Goal: Task Accomplishment & Management: Complete application form

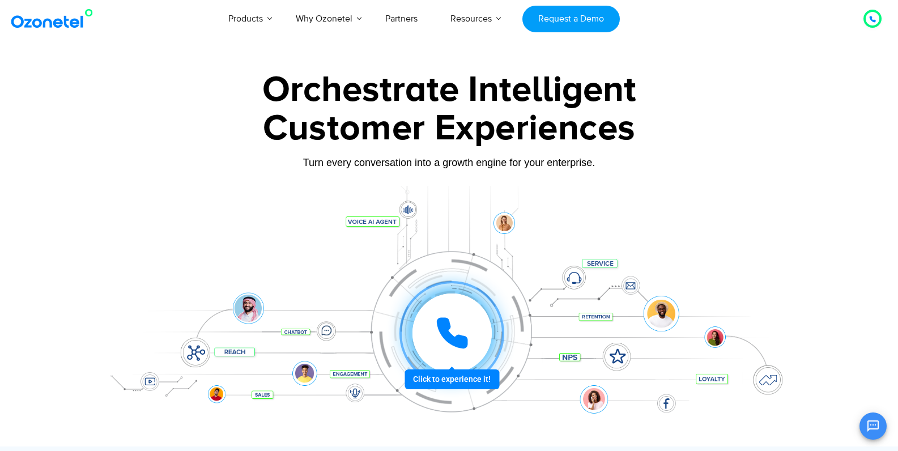
click at [435, 316] on div at bounding box center [452, 333] width 35 height 34
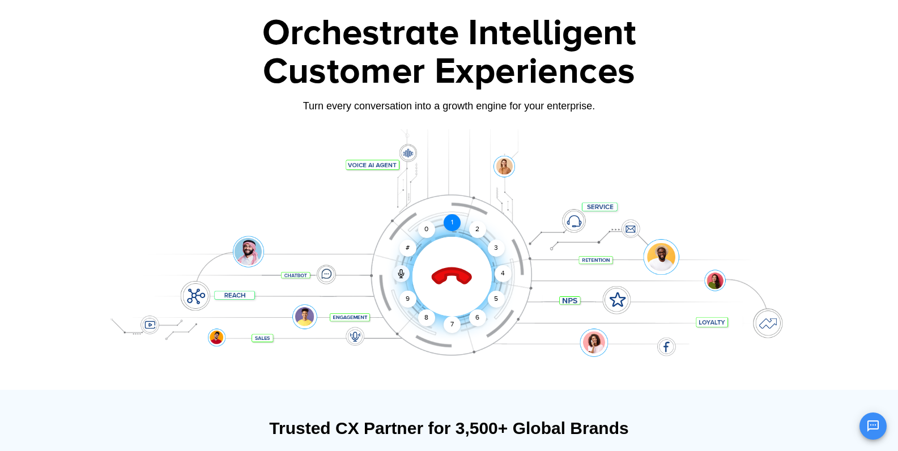
click at [452, 220] on div "1" at bounding box center [452, 222] width 17 height 17
drag, startPoint x: 458, startPoint y: 223, endPoint x: 469, endPoint y: 224, distance: 10.9
click at [463, 224] on div "Click to end call Call connected 1 2 3 4 5 6 7 8 9 # 0" at bounding box center [449, 254] width 708 height 193
click at [474, 224] on div "2" at bounding box center [477, 229] width 17 height 17
click at [171, 79] on div "Customer Experiences" at bounding box center [449, 72] width 708 height 54
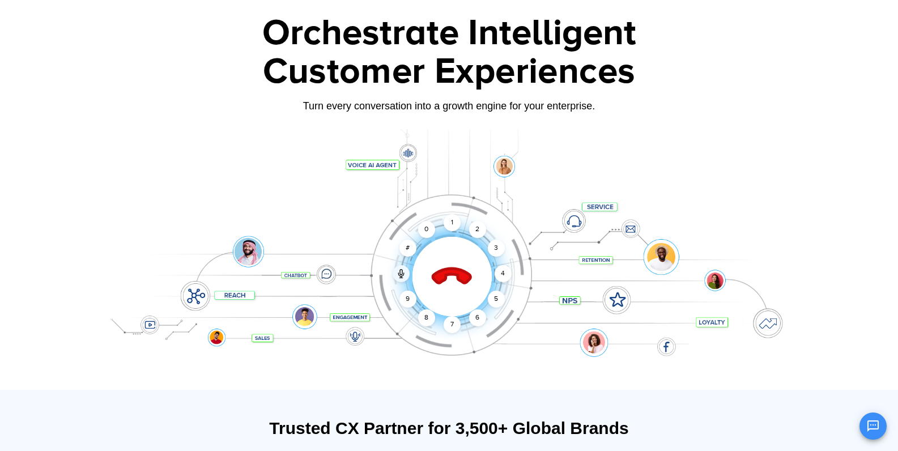
click at [423, 275] on div at bounding box center [452, 276] width 112 height 112
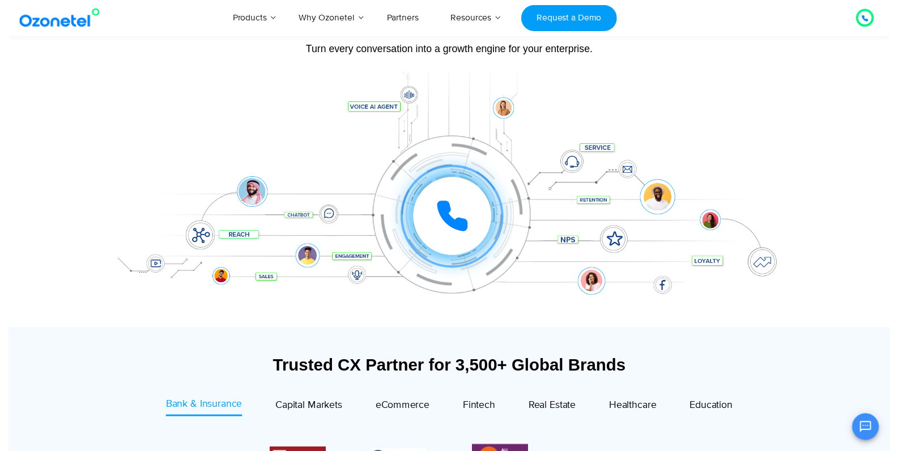
scroll to position [57, 0]
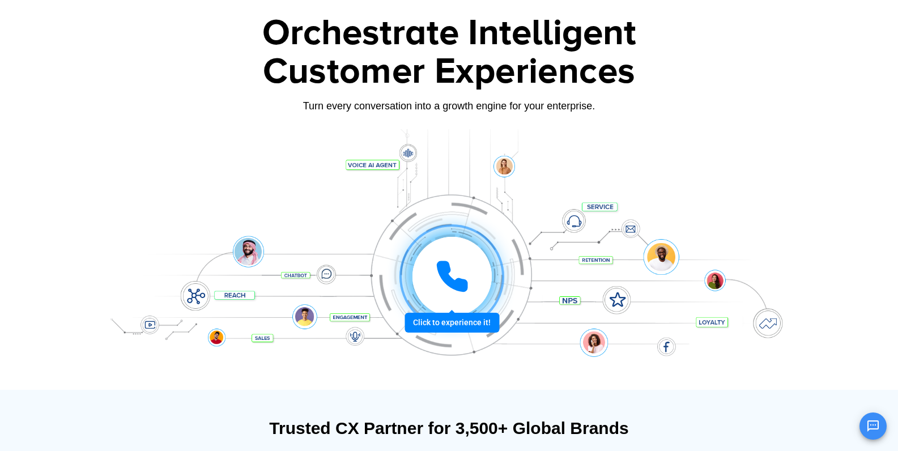
click at [448, 277] on icon at bounding box center [452, 276] width 28 height 28
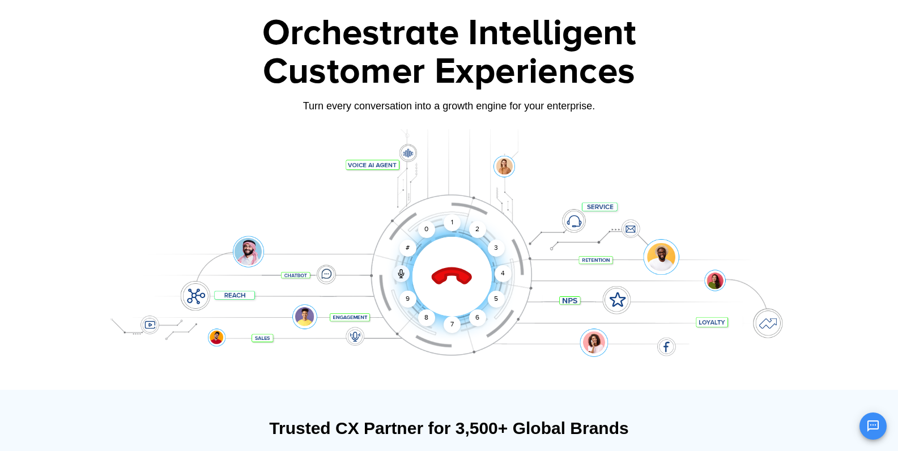
click at [466, 270] on icon at bounding box center [452, 277] width 48 height 48
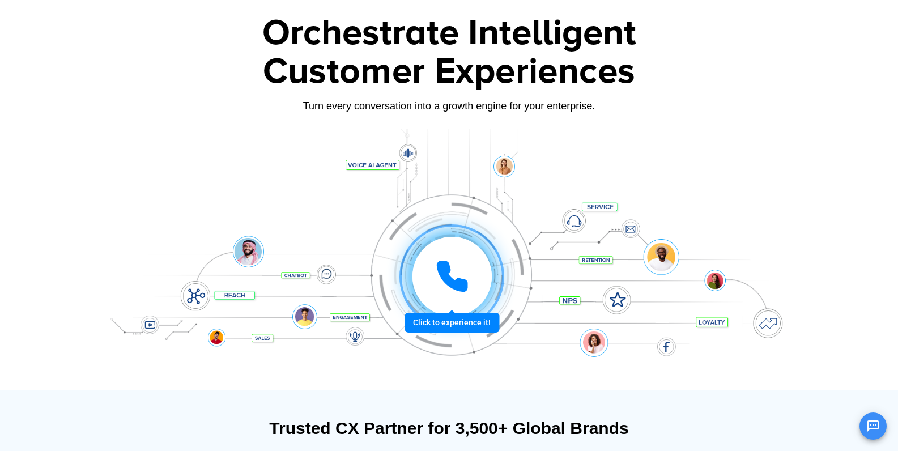
click at [463, 282] on icon at bounding box center [452, 276] width 28 height 28
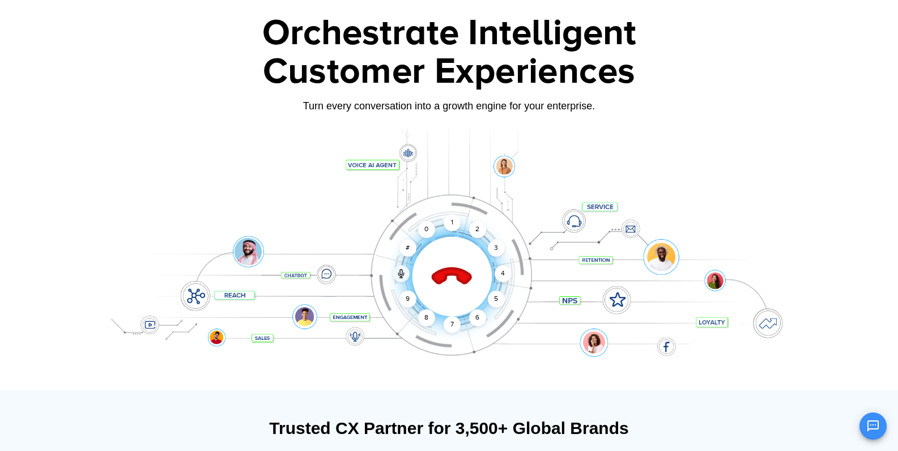
click at [461, 278] on icon at bounding box center [452, 277] width 40 height 40
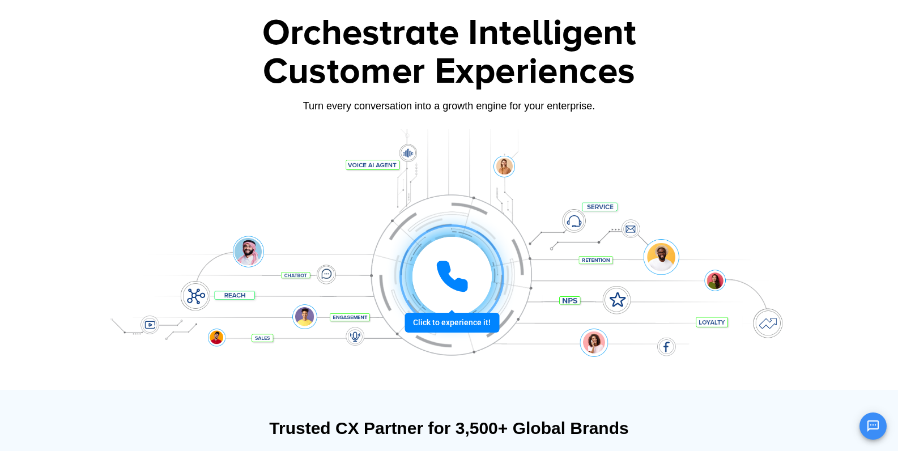
click at [472, 279] on div at bounding box center [452, 276] width 79 height 79
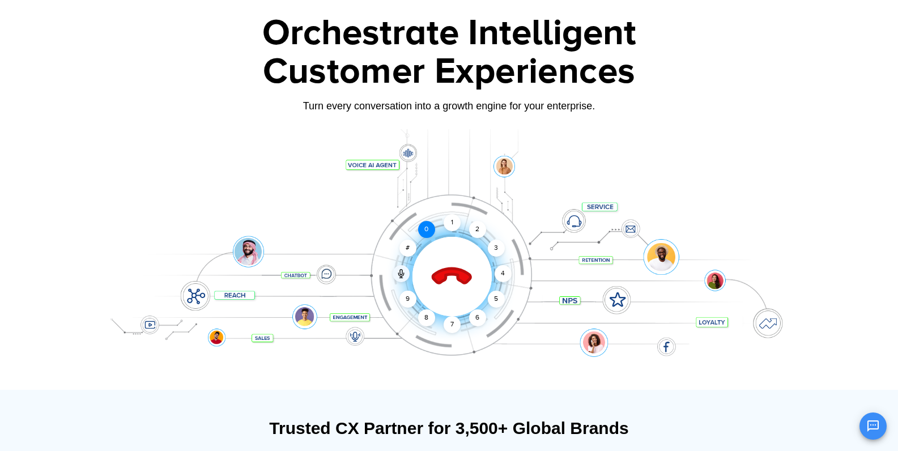
click at [422, 232] on div "0" at bounding box center [426, 229] width 17 height 17
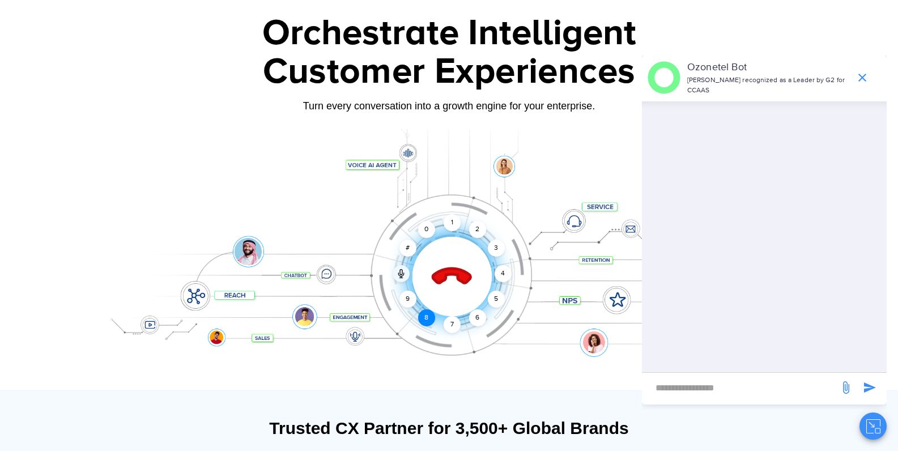
click at [426, 315] on div "8" at bounding box center [426, 317] width 17 height 17
click at [492, 253] on div "3" at bounding box center [495, 248] width 17 height 17
click at [403, 270] on icon at bounding box center [401, 273] width 9 height 9
click at [400, 281] on div at bounding box center [401, 273] width 17 height 17
click at [459, 266] on icon at bounding box center [452, 277] width 48 height 48
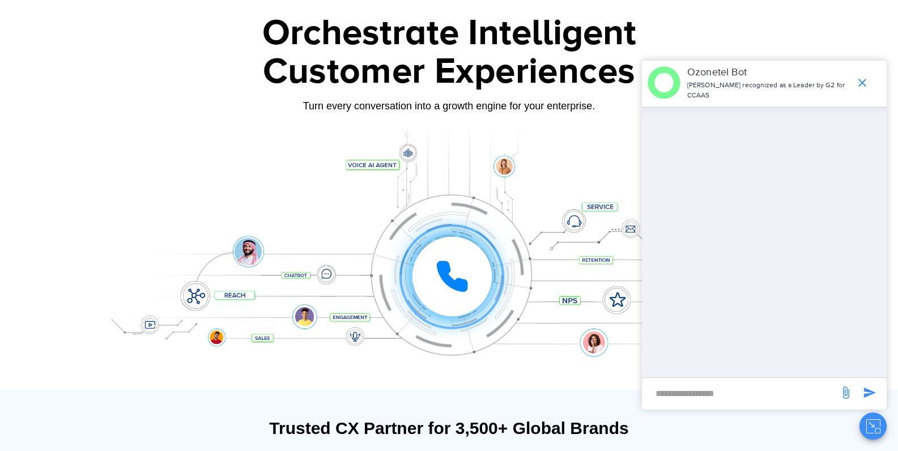
click at [514, 167] on div "Click to experience it! Call ended 1 2 3 4 5 6 7 8 9 # 0" at bounding box center [449, 254] width 708 height 193
click at [551, 186] on div "Click to experience it! Call ended 1 2 3 4 5 6 7 8 9 # 0" at bounding box center [449, 254] width 708 height 193
click at [583, 212] on div "Click to experience it! Call ended 1 2 3 4 5 6 7 8 9 # 0" at bounding box center [449, 254] width 708 height 193
click at [859, 76] on icon "end chat or minimize" at bounding box center [863, 83] width 14 height 14
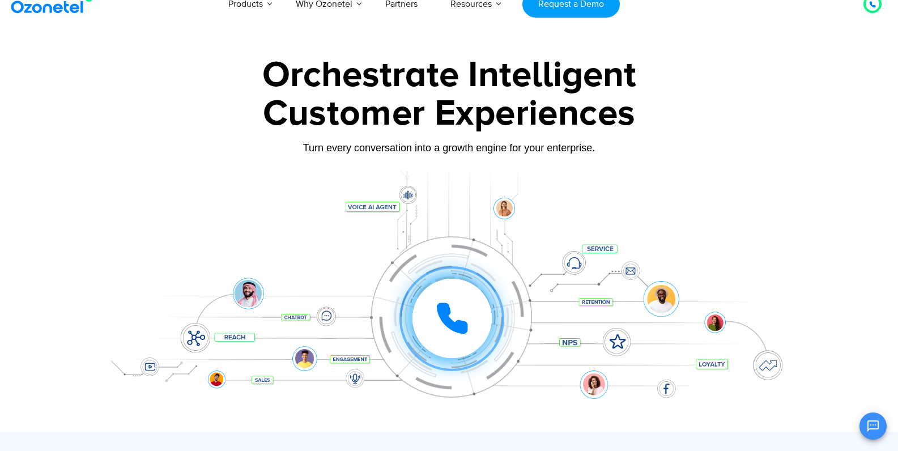
scroll to position [0, 0]
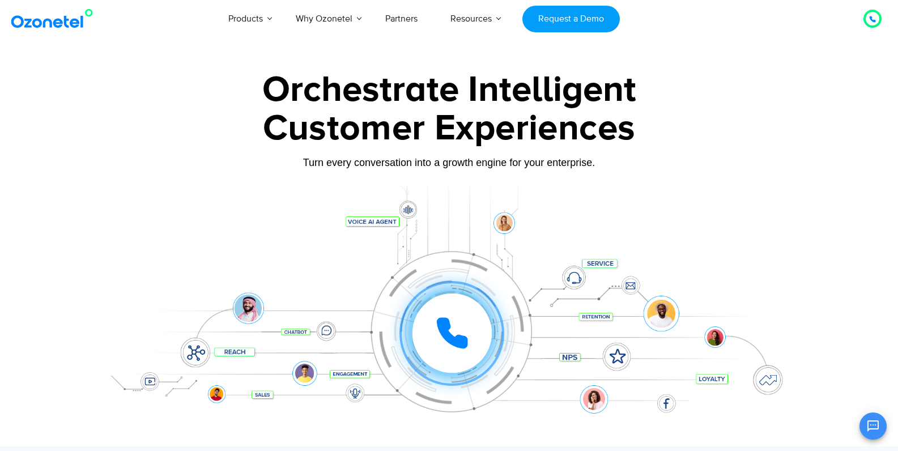
click at [405, 205] on div at bounding box center [449, 316] width 708 height 261
drag, startPoint x: 326, startPoint y: 332, endPoint x: 231, endPoint y: 335, distance: 95.8
click at [232, 333] on div "Click to experience it! Call ended 1 2 3 4 5 6 7 8 9 # 0" at bounding box center [452, 310] width 703 height 45
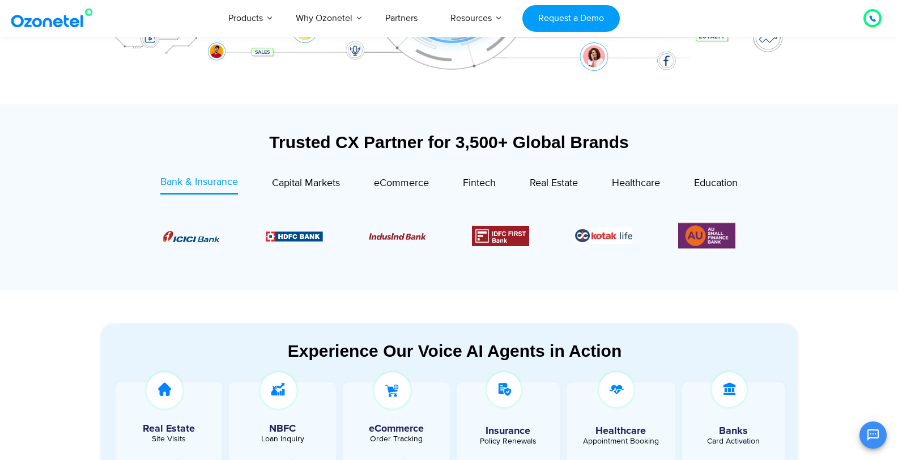
scroll to position [567, 0]
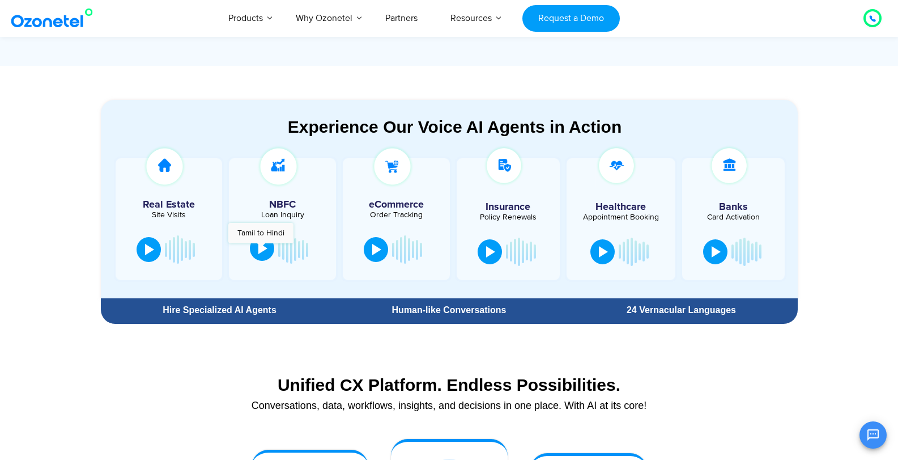
click at [261, 249] on div at bounding box center [262, 248] width 9 height 11
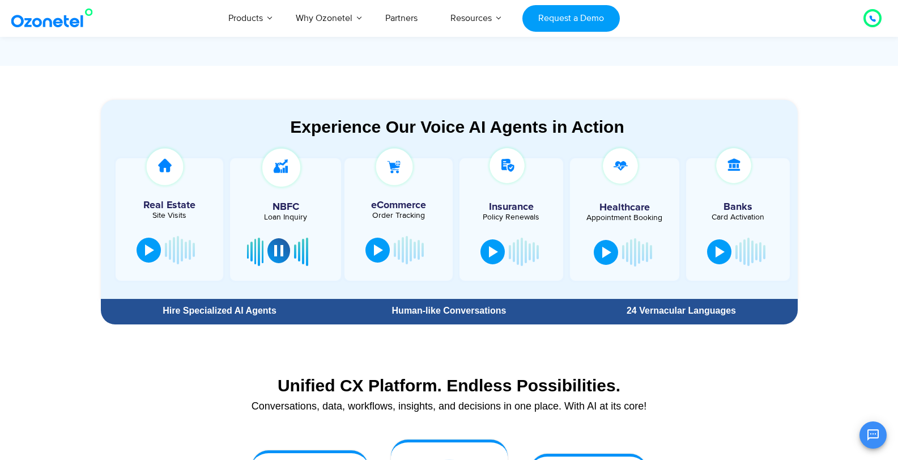
click at [275, 250] on div at bounding box center [278, 250] width 9 height 11
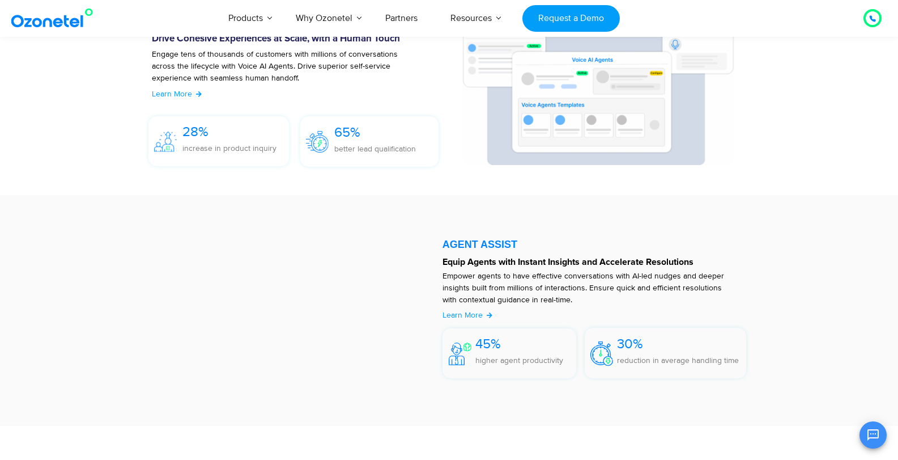
scroll to position [1417, 0]
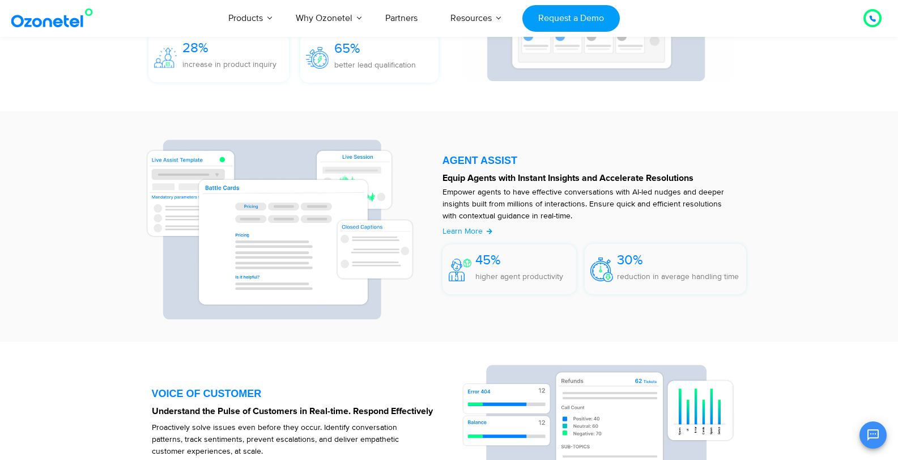
click at [438, 228] on div at bounding box center [597, 226] width 321 height 185
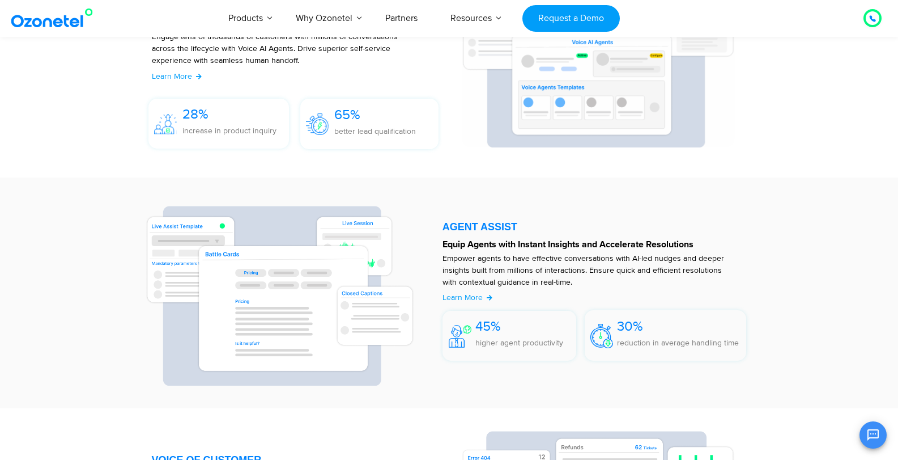
scroll to position [1303, 0]
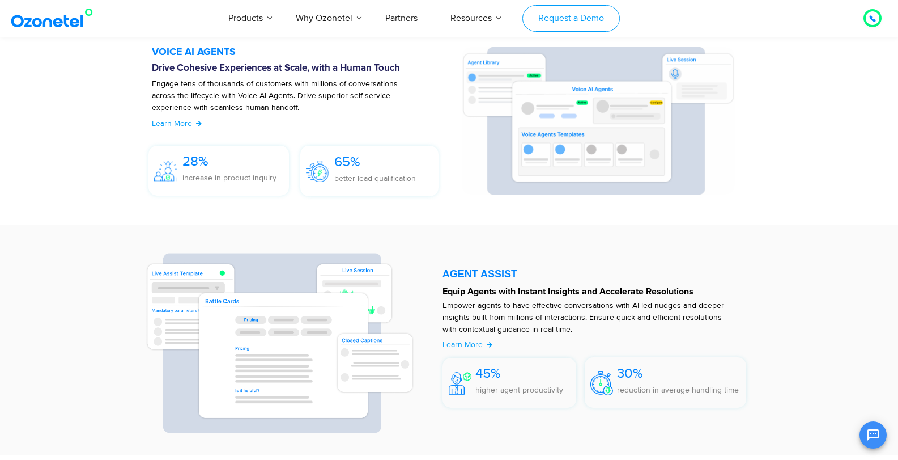
click at [579, 28] on link "Request a Demo" at bounding box center [570, 18] width 97 height 27
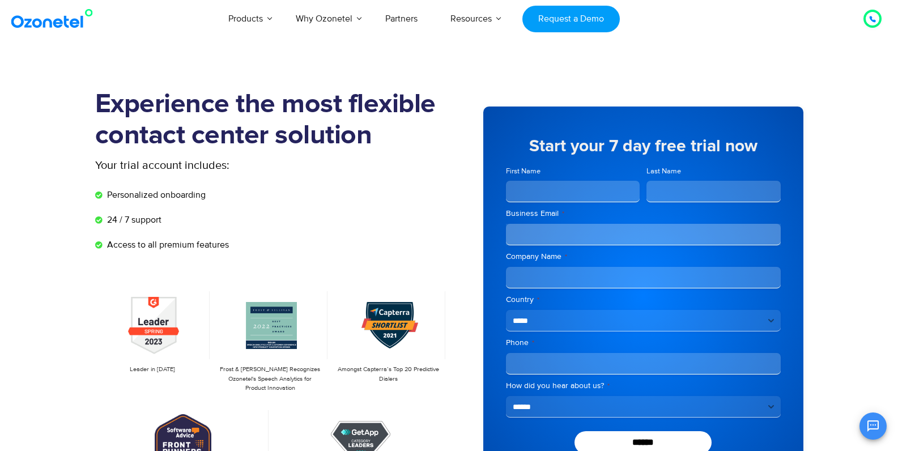
click at [594, 182] on input "First Name" at bounding box center [573, 192] width 134 height 22
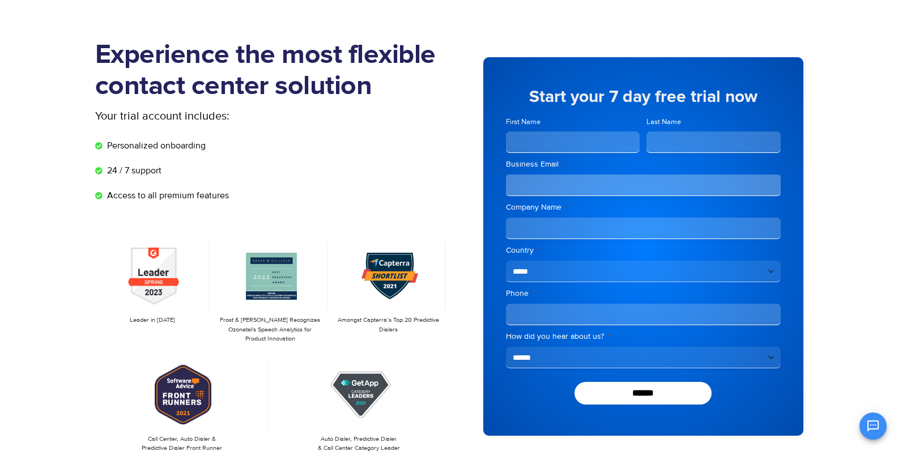
scroll to position [57, 0]
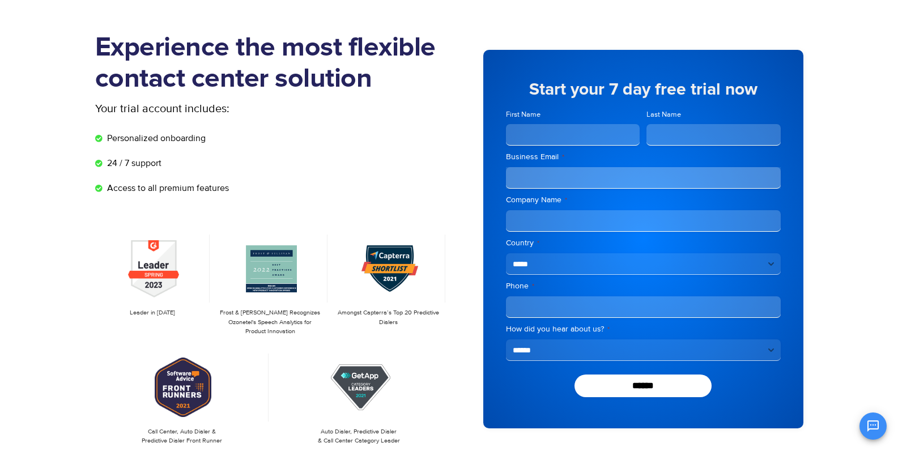
click at [541, 138] on input "First Name" at bounding box center [573, 135] width 134 height 22
click at [517, 134] on input "First Name" at bounding box center [573, 135] width 134 height 22
click at [525, 141] on input "First Name" at bounding box center [573, 135] width 134 height 22
type input "********"
type input "******"
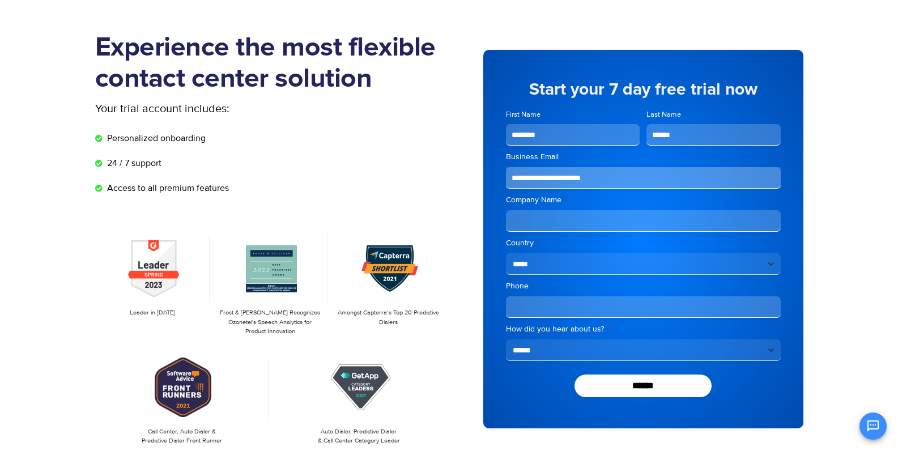
type input "**********"
click at [564, 358] on select "**********" at bounding box center [643, 350] width 275 height 22
select select "**********"
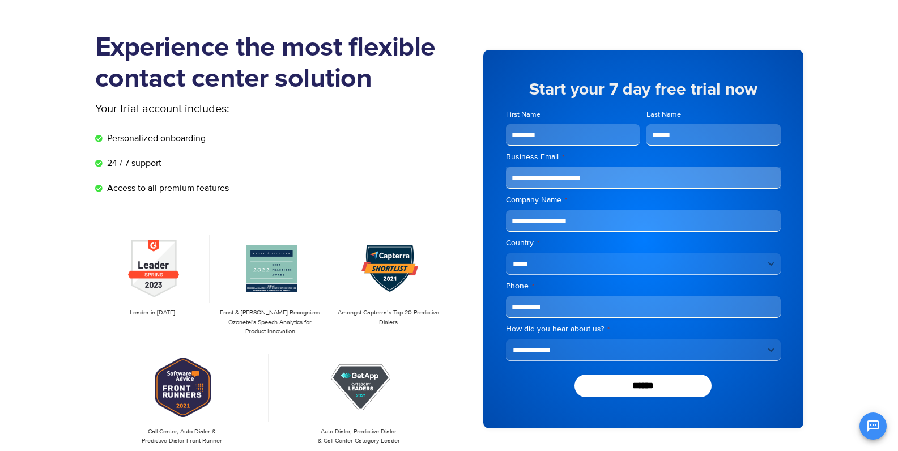
click at [506, 339] on select "**********" at bounding box center [643, 350] width 275 height 22
click at [634, 384] on input "******" at bounding box center [644, 386] width 138 height 23
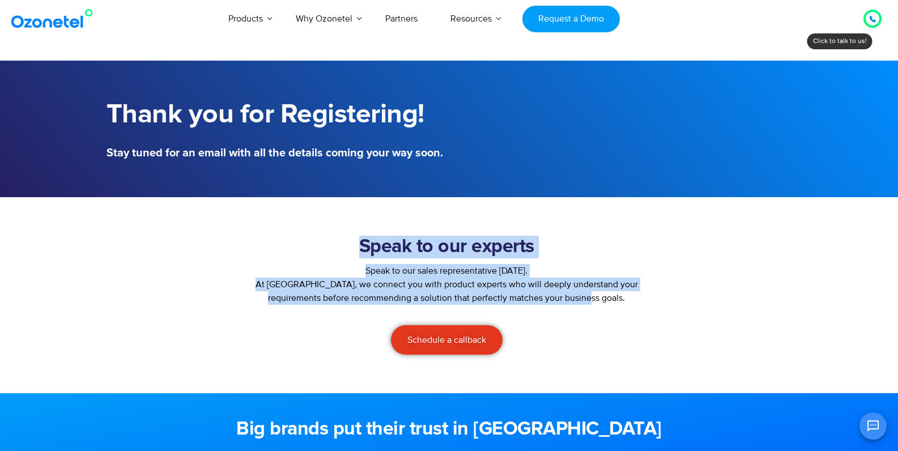
drag, startPoint x: 320, startPoint y: 250, endPoint x: 606, endPoint y: 299, distance: 290.9
click at [601, 301] on div "Speak to our experts Speak to our sales representative today. At Ozonetel, we c…" at bounding box center [447, 295] width 414 height 130
click at [613, 298] on p "At Ozonetel, we connect you with product experts who will deeply understand you…" at bounding box center [447, 291] width 402 height 27
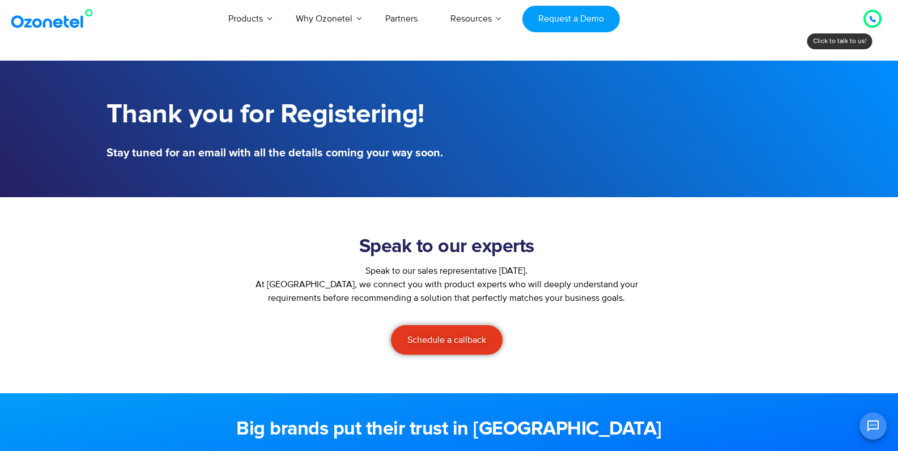
drag, startPoint x: 636, startPoint y: 326, endPoint x: 603, endPoint y: 329, distance: 33.6
click at [636, 326] on div "Schedule a callback" at bounding box center [447, 339] width 402 height 29
click at [474, 337] on span "Schedule a callback" at bounding box center [446, 339] width 79 height 9
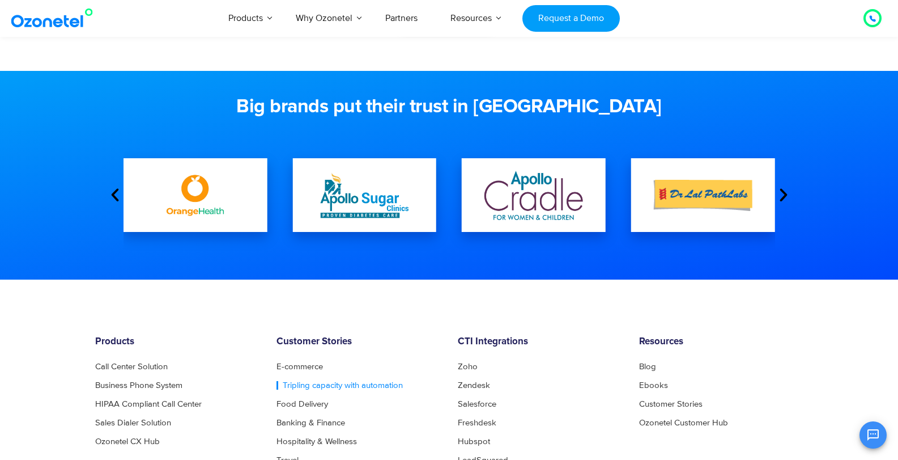
scroll to position [439, 0]
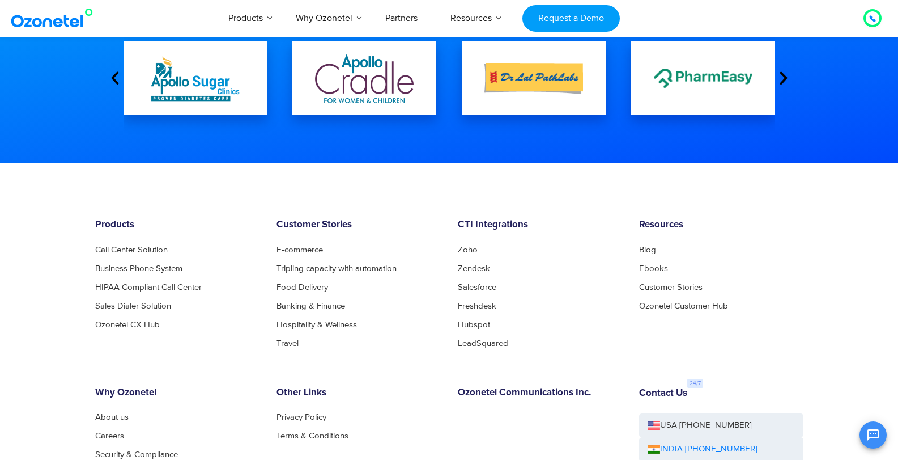
click at [300, 339] on li "Travel" at bounding box center [359, 343] width 164 height 9
click at [296, 343] on link "Travel" at bounding box center [291, 343] width 28 height 9
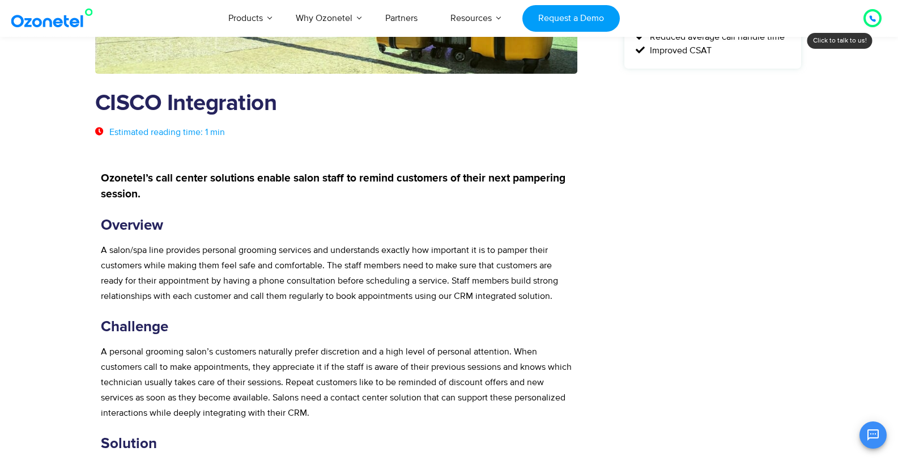
scroll to position [283, 0]
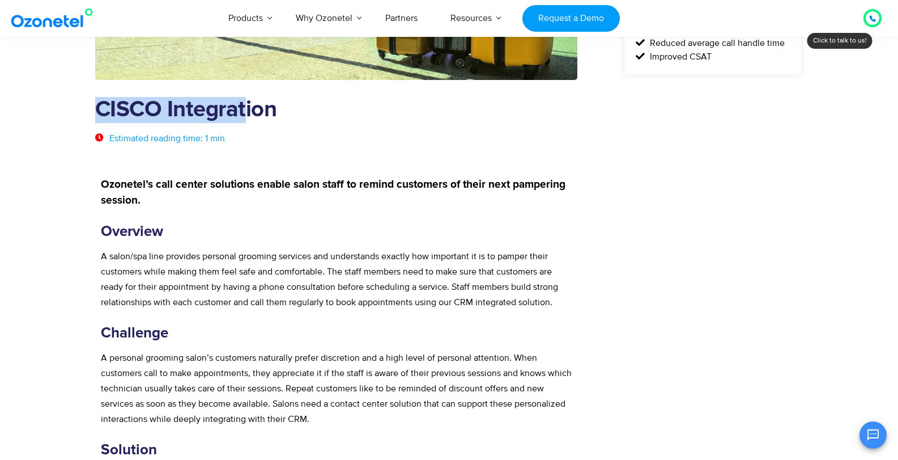
drag, startPoint x: 96, startPoint y: 112, endPoint x: 248, endPoint y: 120, distance: 151.5
click at [248, 120] on h1 "CISCO Integration" at bounding box center [336, 110] width 483 height 26
click at [316, 141] on ul "Estimated reading time: 1 min" at bounding box center [337, 138] width 492 height 14
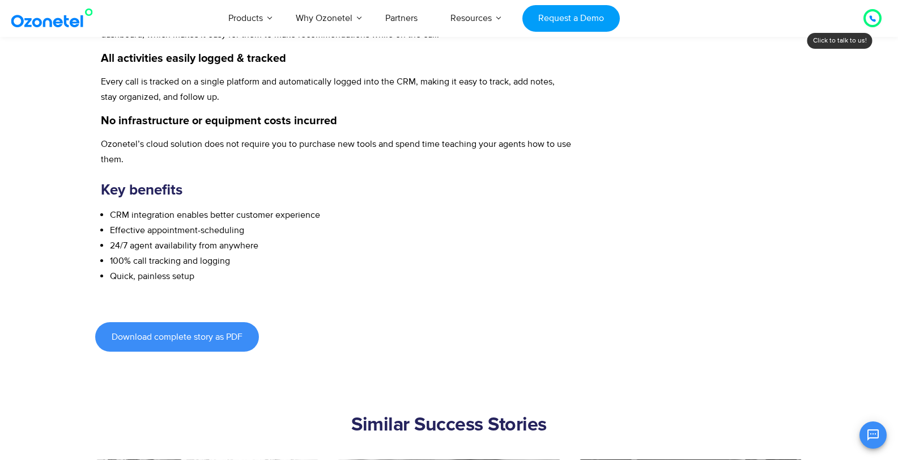
scroll to position [793, 0]
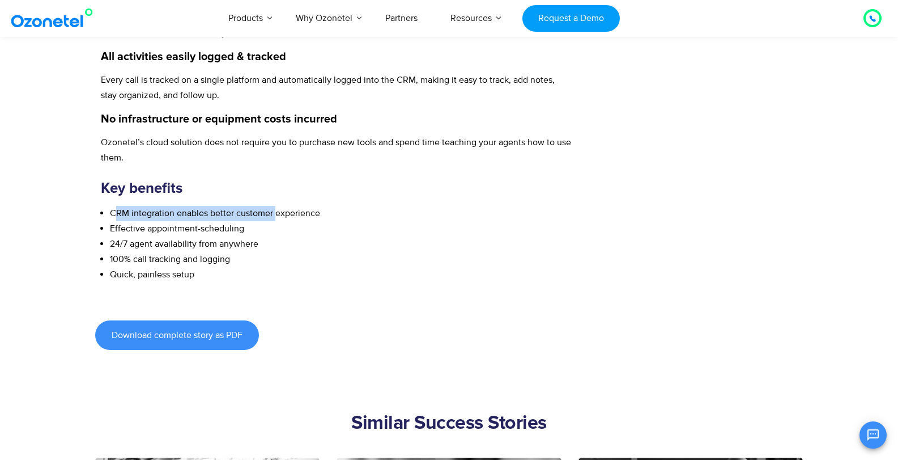
drag, startPoint x: 113, startPoint y: 211, endPoint x: 276, endPoint y: 220, distance: 162.9
click at [276, 220] on li "CRM integration enables better customer experience" at bounding box center [341, 213] width 462 height 15
drag, startPoint x: 342, startPoint y: 248, endPoint x: 304, endPoint y: 252, distance: 38.2
click at [340, 248] on li "24/7 agent availability from anywhere" at bounding box center [341, 243] width 462 height 15
drag, startPoint x: 158, startPoint y: 230, endPoint x: 264, endPoint y: 232, distance: 106.6
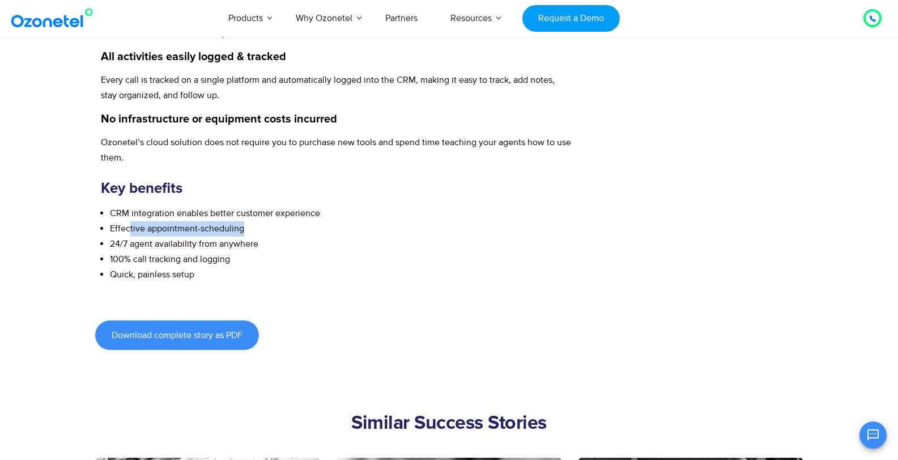
click at [264, 232] on li "Effective appointment-scheduling" at bounding box center [341, 228] width 462 height 15
click at [334, 228] on li "Effective appointment-scheduling" at bounding box center [341, 228] width 462 height 15
drag, startPoint x: 172, startPoint y: 244, endPoint x: 287, endPoint y: 243, distance: 115.1
click at [287, 243] on li "24/7 agent availability from anywhere" at bounding box center [341, 243] width 462 height 15
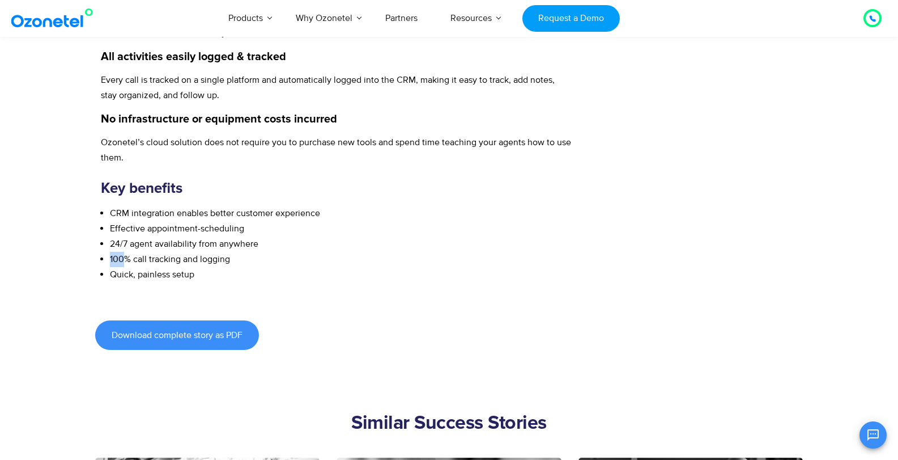
drag, startPoint x: 250, startPoint y: 298, endPoint x: 264, endPoint y: 240, distance: 59.4
click at [264, 240] on ul "CRM integration enables better customer experience Effective appointment-schedu…" at bounding box center [336, 244] width 471 height 77
click at [285, 244] on li "24/7 agent availability from anywhere" at bounding box center [341, 243] width 462 height 15
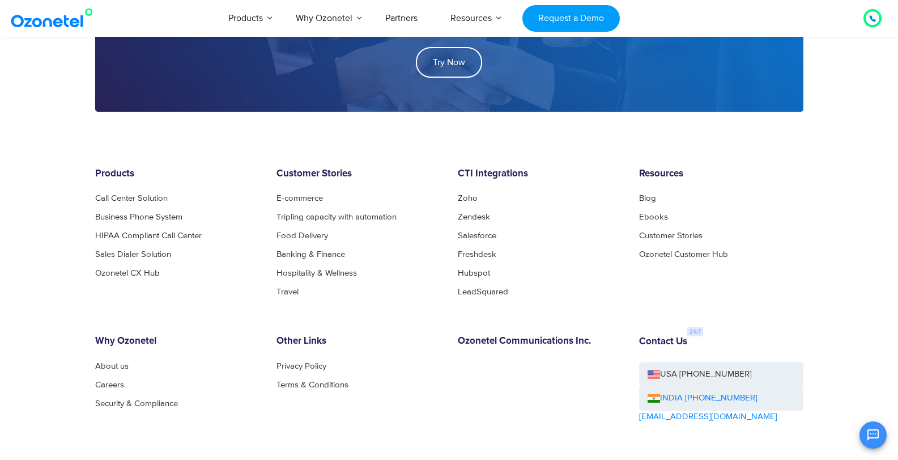
scroll to position [1870, 0]
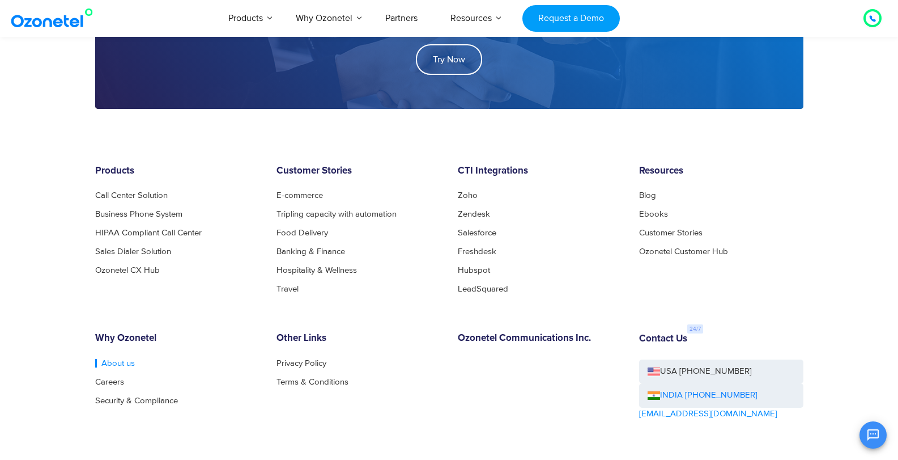
click at [111, 364] on link "About us" at bounding box center [115, 363] width 40 height 9
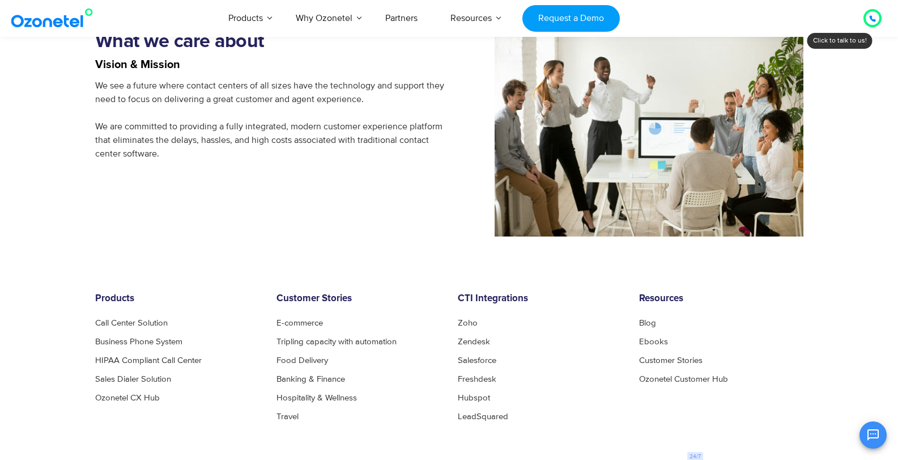
scroll to position [773, 0]
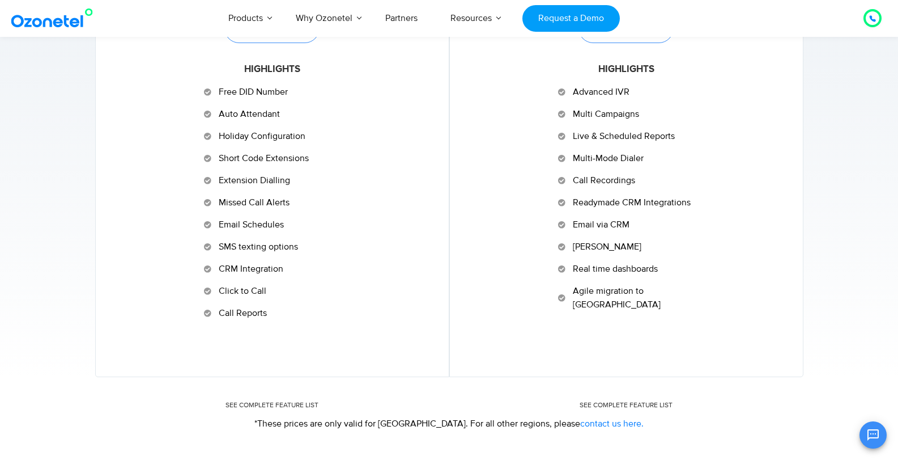
scroll to position [623, 0]
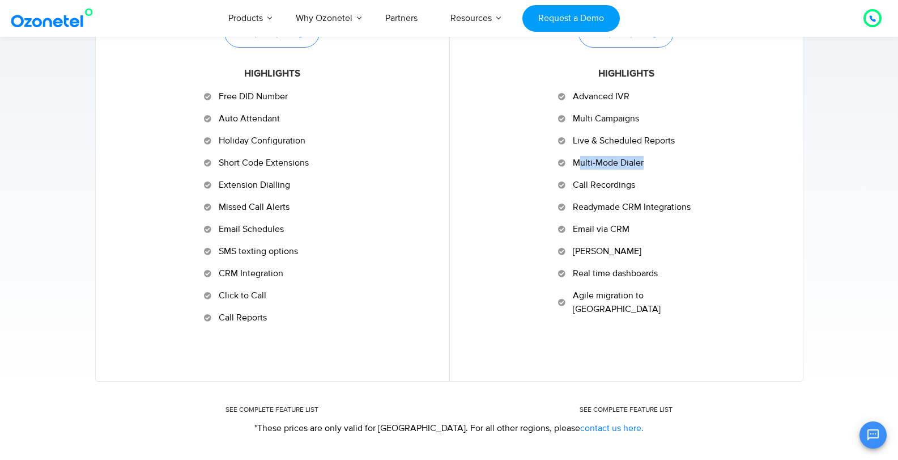
drag, startPoint x: 581, startPoint y: 163, endPoint x: 670, endPoint y: 168, distance: 89.1
click at [670, 168] on li "Multi-Mode Dialer" at bounding box center [626, 165] width 136 height 18
click at [674, 169] on li "Multi-Mode Dialer" at bounding box center [626, 165] width 136 height 18
drag, startPoint x: 604, startPoint y: 192, endPoint x: 652, endPoint y: 186, distance: 48.5
click at [652, 186] on li "Call Recordings" at bounding box center [626, 187] width 136 height 18
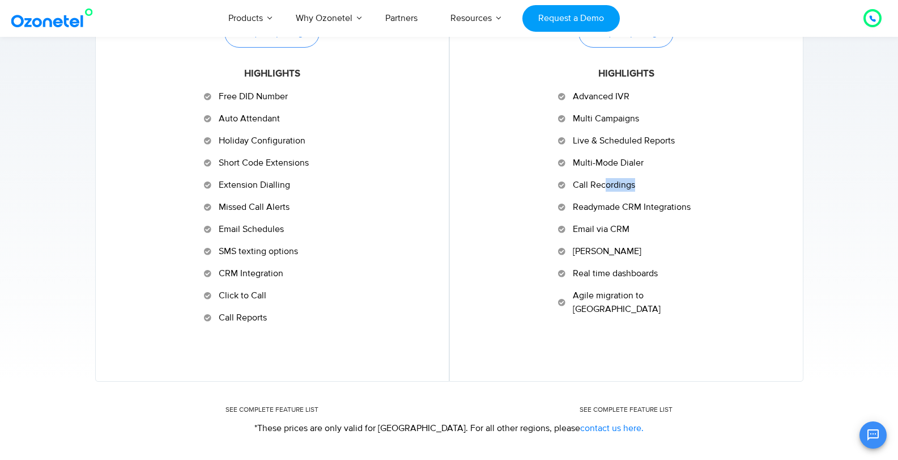
click at [655, 194] on li "Call Recordings" at bounding box center [626, 187] width 136 height 18
drag, startPoint x: 579, startPoint y: 229, endPoint x: 653, endPoint y: 240, distance: 74.5
click at [653, 240] on li "Email via CRM" at bounding box center [626, 231] width 136 height 18
click at [673, 229] on li "Email via CRM" at bounding box center [626, 231] width 136 height 18
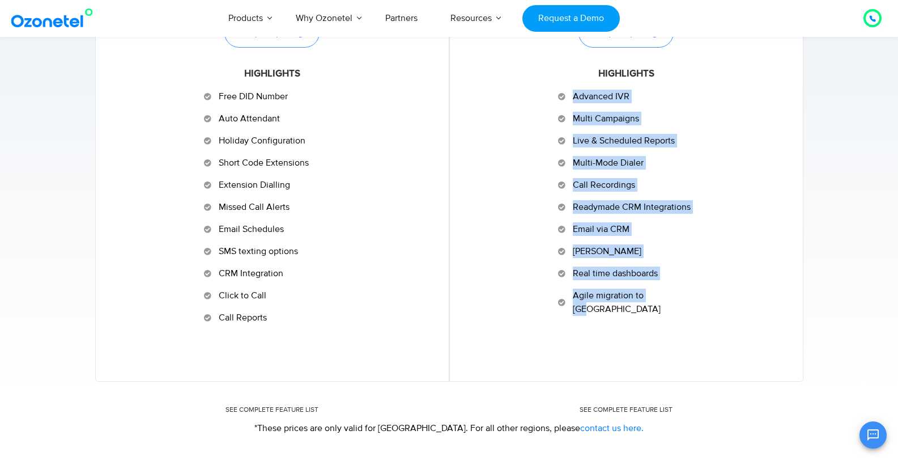
drag, startPoint x: 699, startPoint y: 296, endPoint x: 558, endPoint y: 92, distance: 248.1
click at [558, 92] on div "For Start-ups, Mid-Sized & Large Businesses CLOUDAGENT Access a full-fledged co…" at bounding box center [626, 119] width 319 height 393
click at [735, 242] on div "For Start-ups, Mid-Sized & Large Businesses CLOUDAGENT Access a full-fledged co…" at bounding box center [626, 119] width 319 height 393
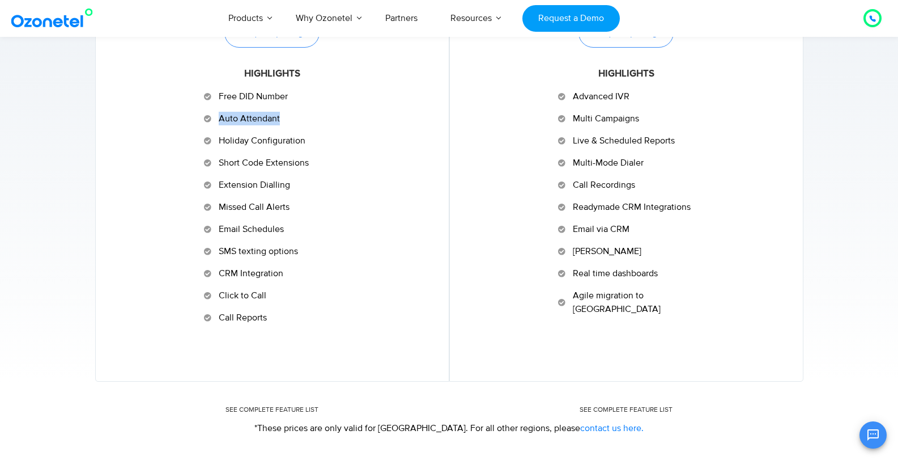
drag, startPoint x: 219, startPoint y: 118, endPoint x: 301, endPoint y: 120, distance: 82.2
click at [301, 120] on li "Auto Attendant" at bounding box center [272, 121] width 136 height 18
click at [678, 197] on ul "Advanced IVR Multi Campaigns Live & Scheduled Reports Multi-Mode Dialer Call Re…" at bounding box center [626, 203] width 136 height 226
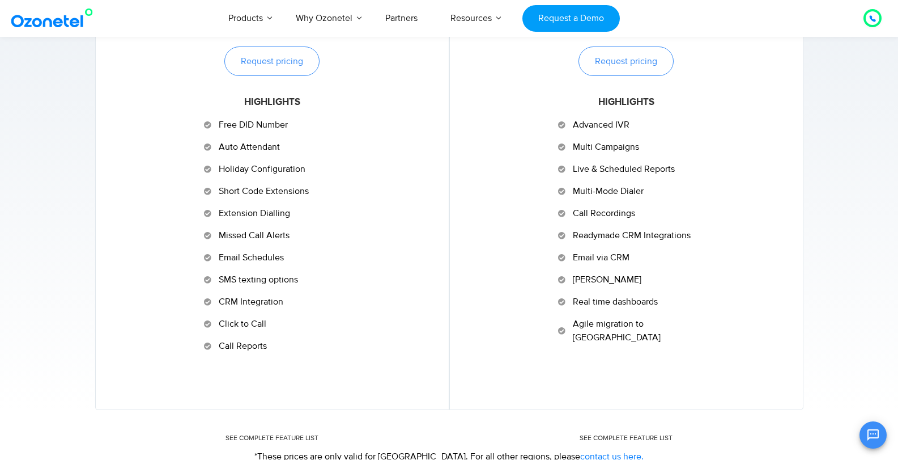
scroll to position [567, 0]
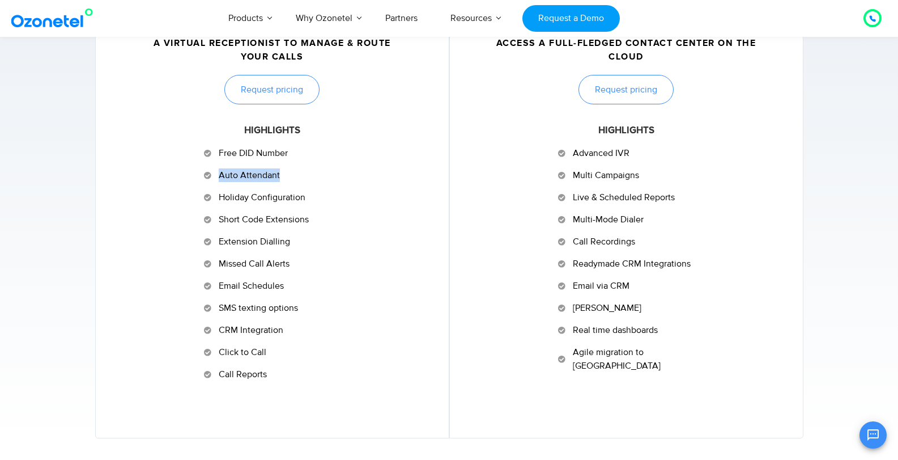
drag, startPoint x: 216, startPoint y: 172, endPoint x: 329, endPoint y: 176, distance: 112.8
click at [329, 176] on li "Auto Attendant" at bounding box center [272, 177] width 136 height 18
